Goal: Information Seeking & Learning: Learn about a topic

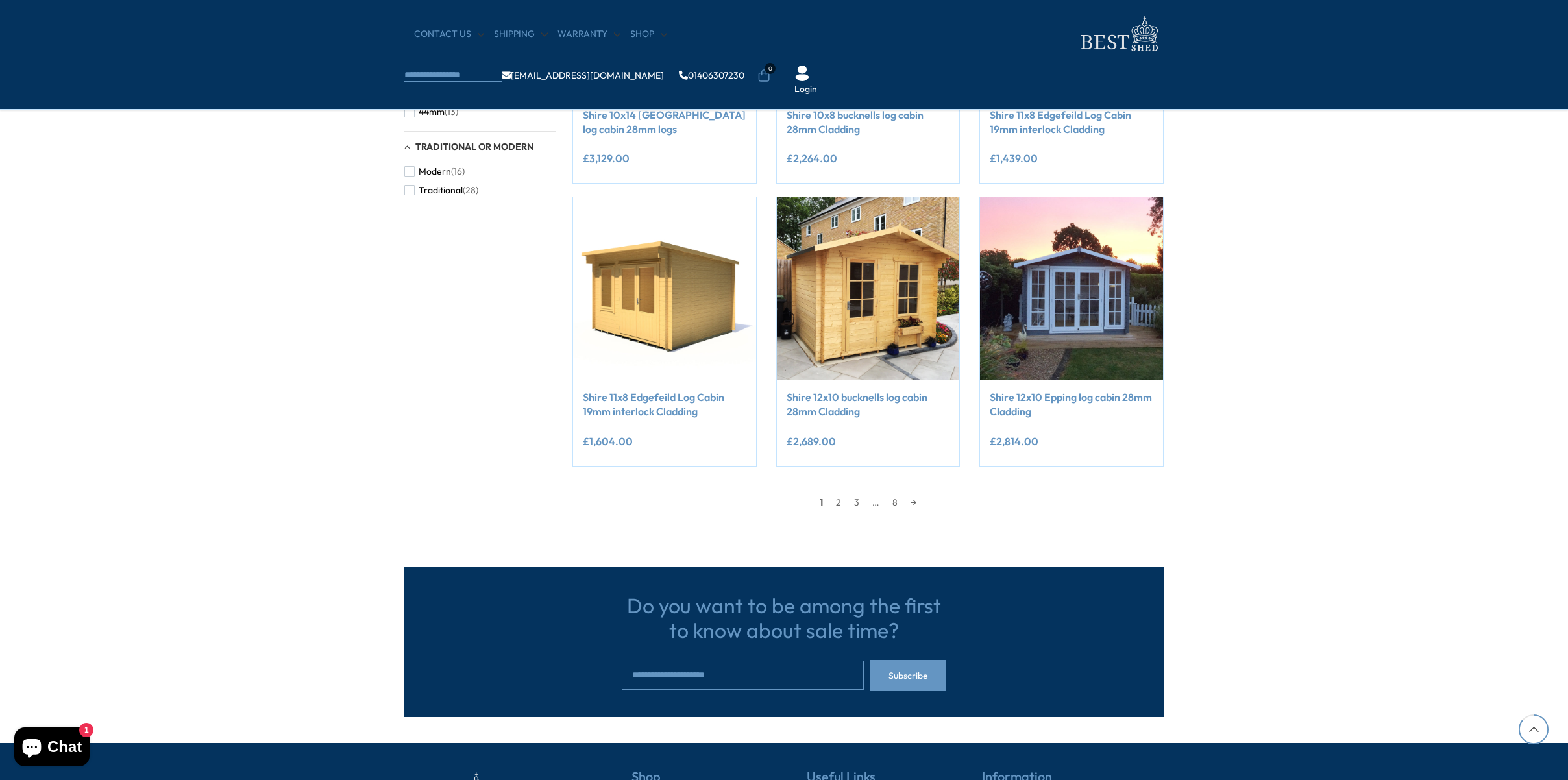
scroll to position [1058, 0]
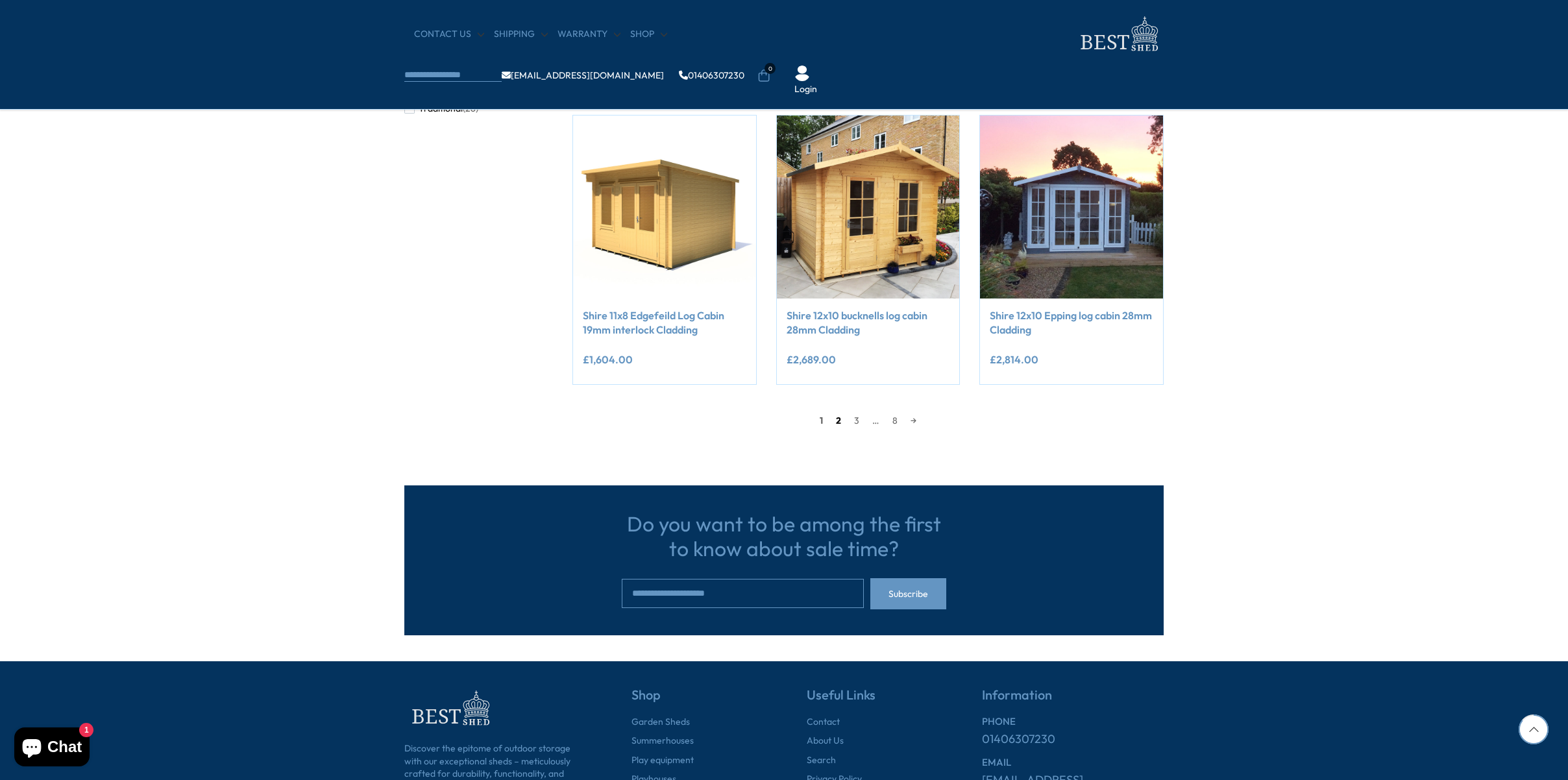
drag, startPoint x: 835, startPoint y: 422, endPoint x: 845, endPoint y: 420, distance: 10.2
click at [835, 422] on link "2" at bounding box center [838, 420] width 18 height 19
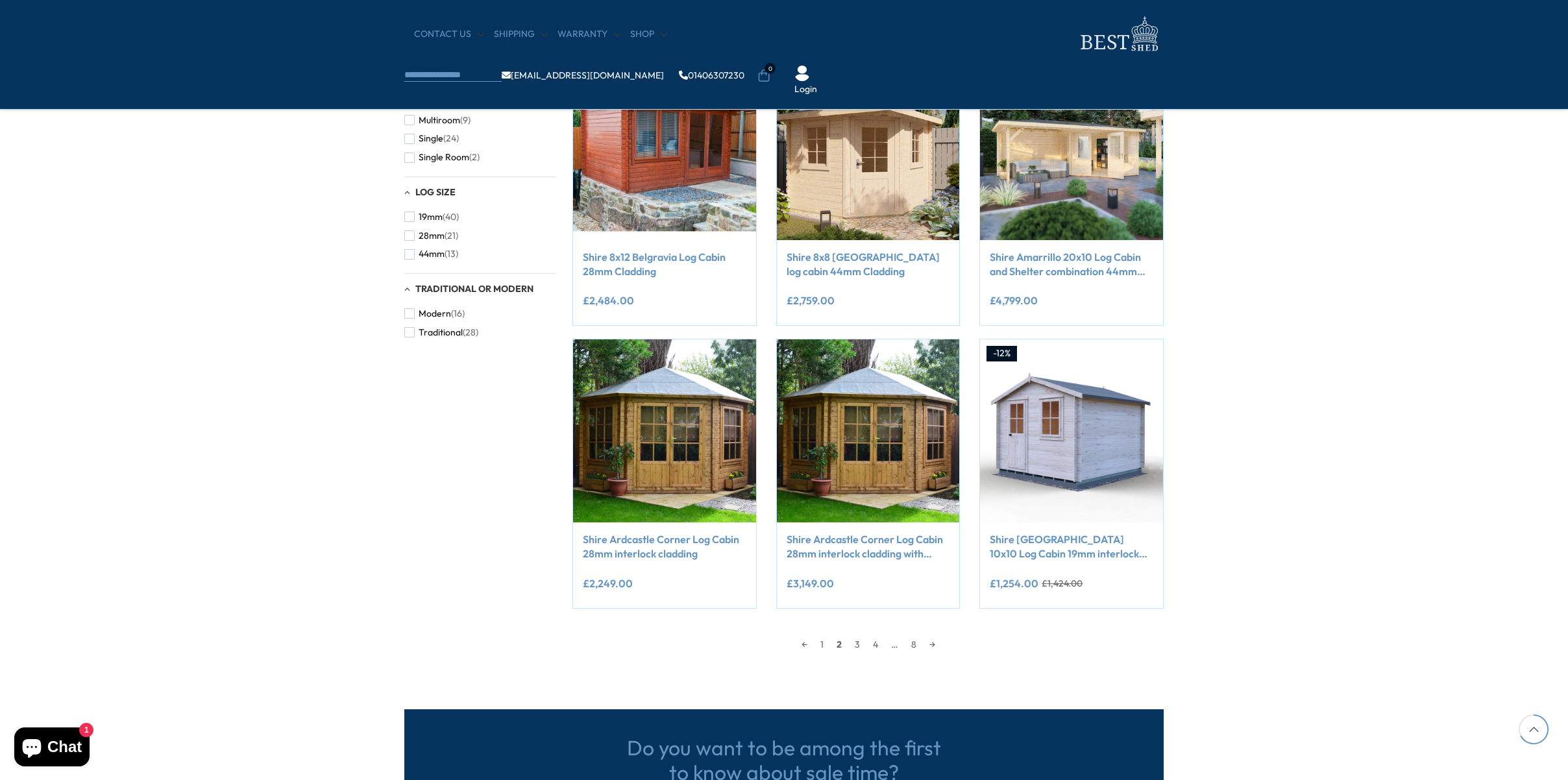
scroll to position [835, 0]
click at [857, 644] on link "3" at bounding box center [857, 643] width 18 height 19
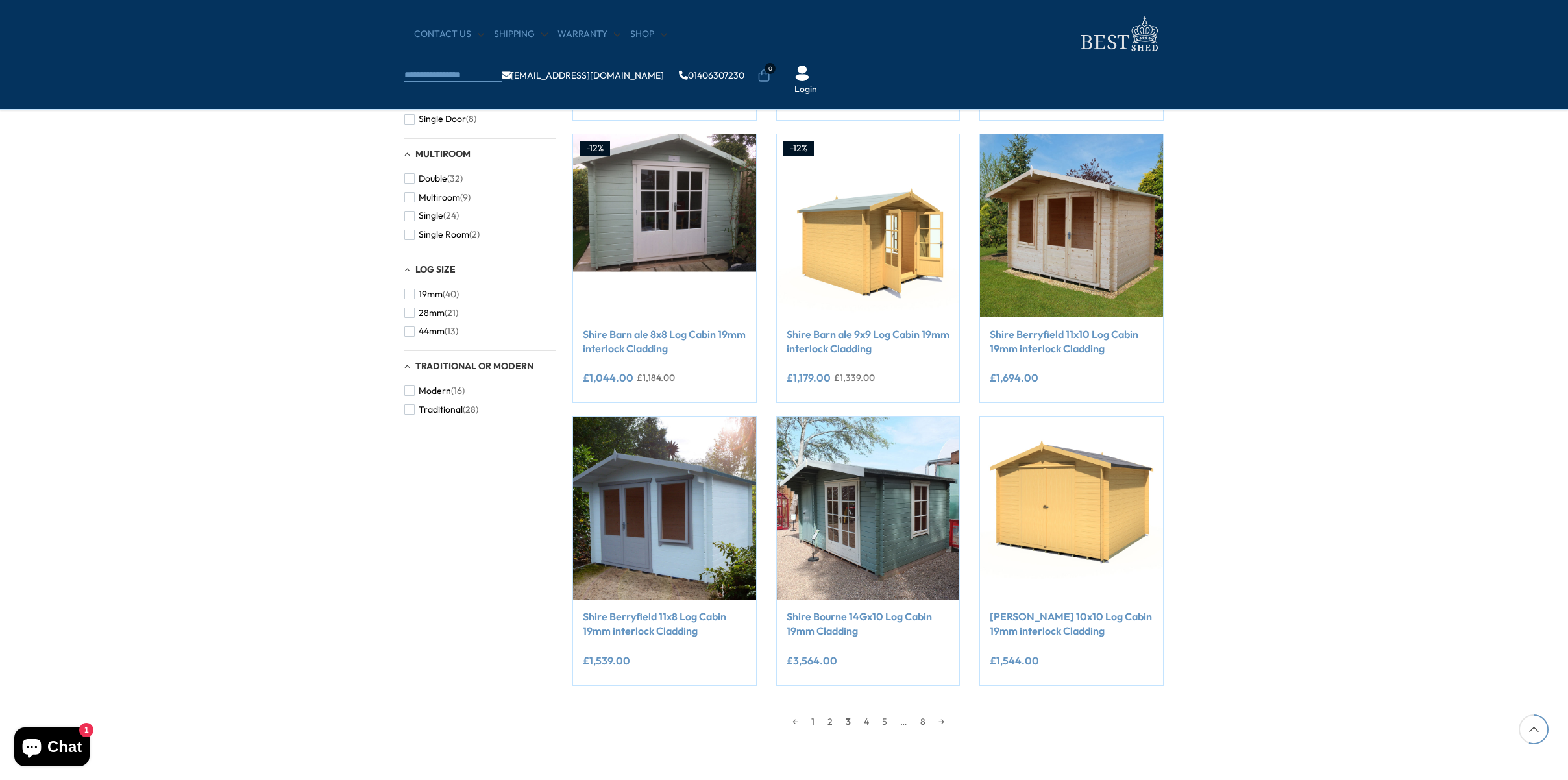
scroll to position [797, 0]
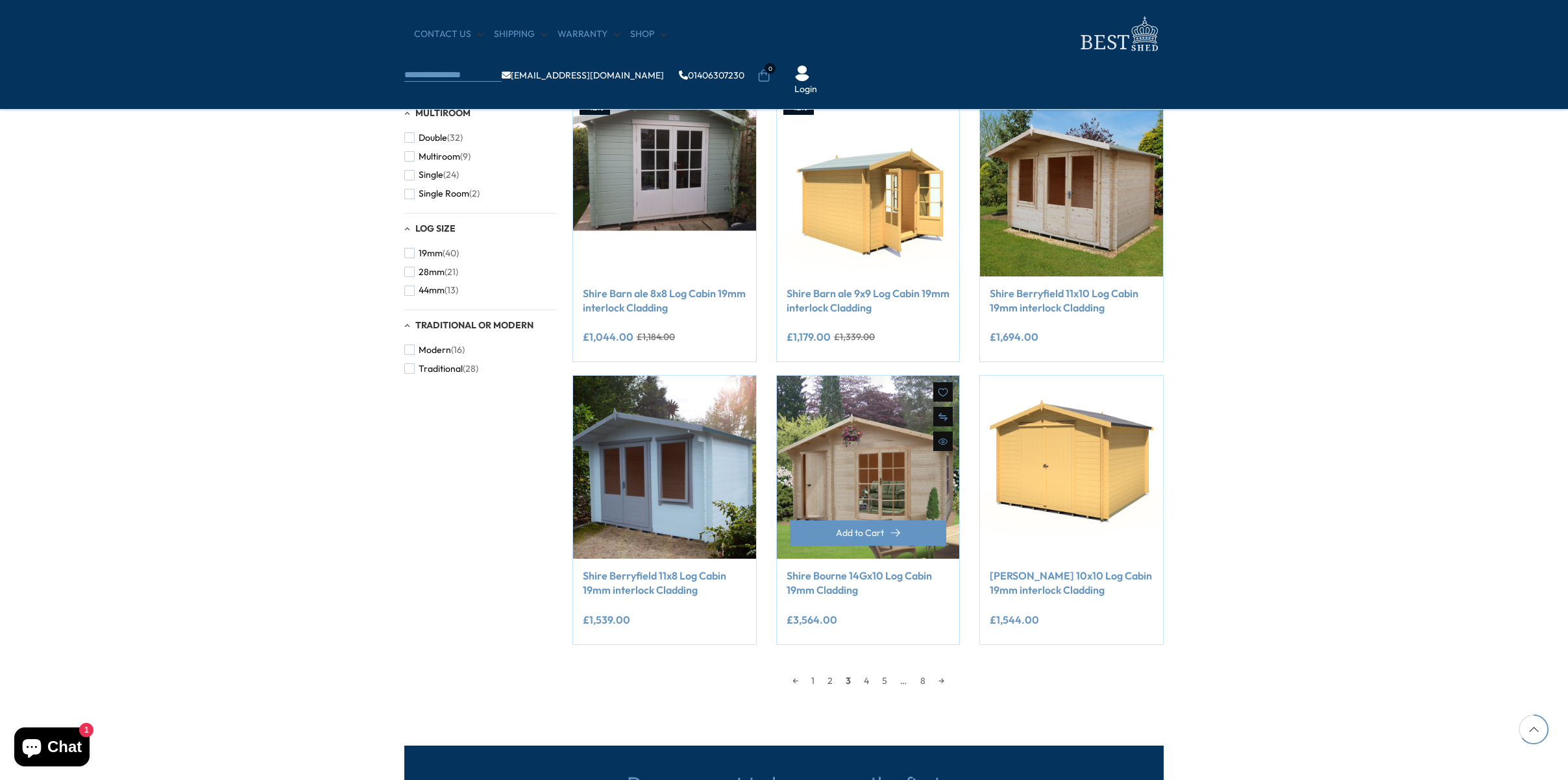
click at [882, 453] on img at bounding box center [868, 467] width 183 height 183
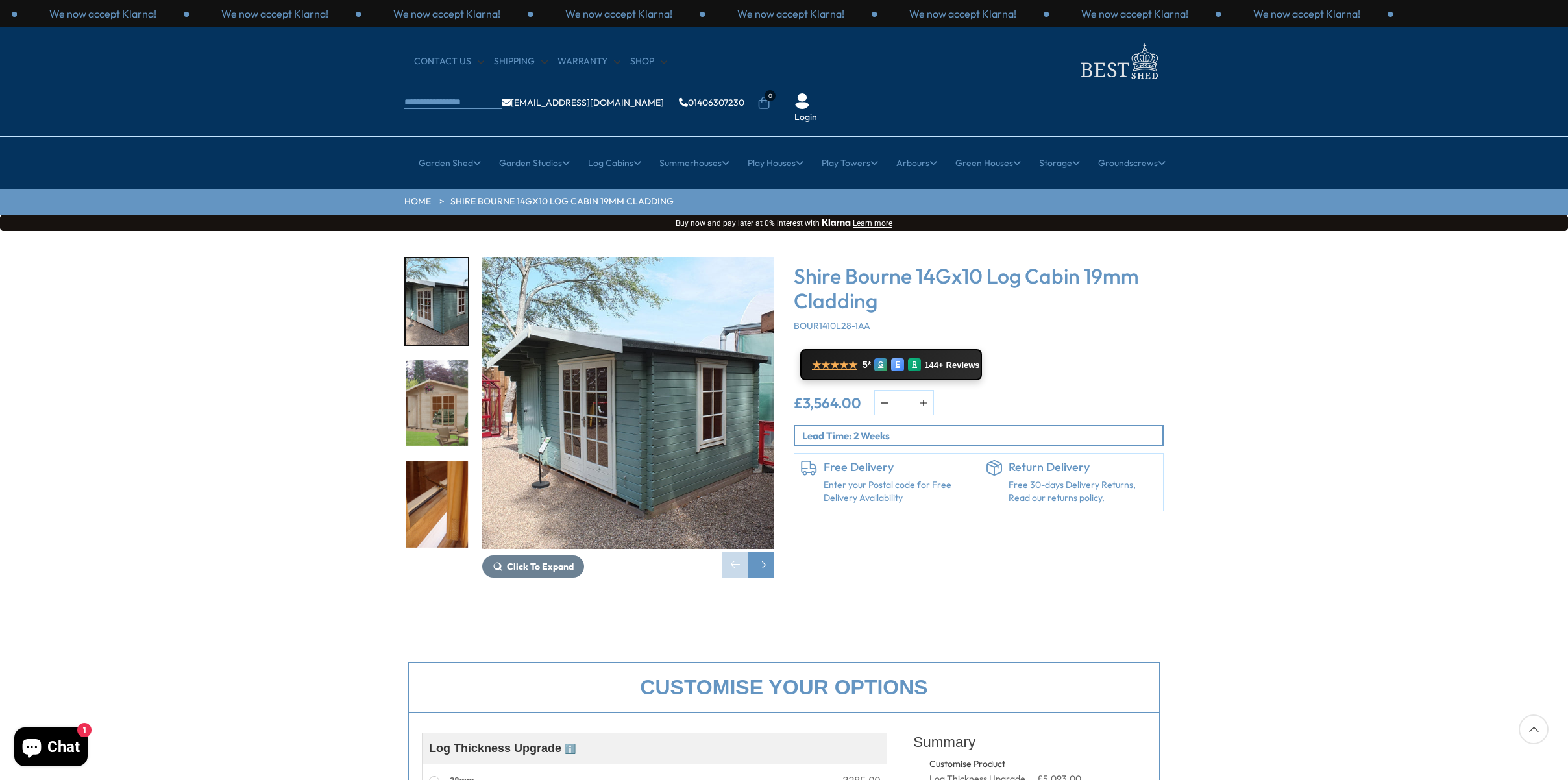
click at [660, 409] on img "1 / 9" at bounding box center [628, 403] width 292 height 292
